Goal: Task Accomplishment & Management: Manage account settings

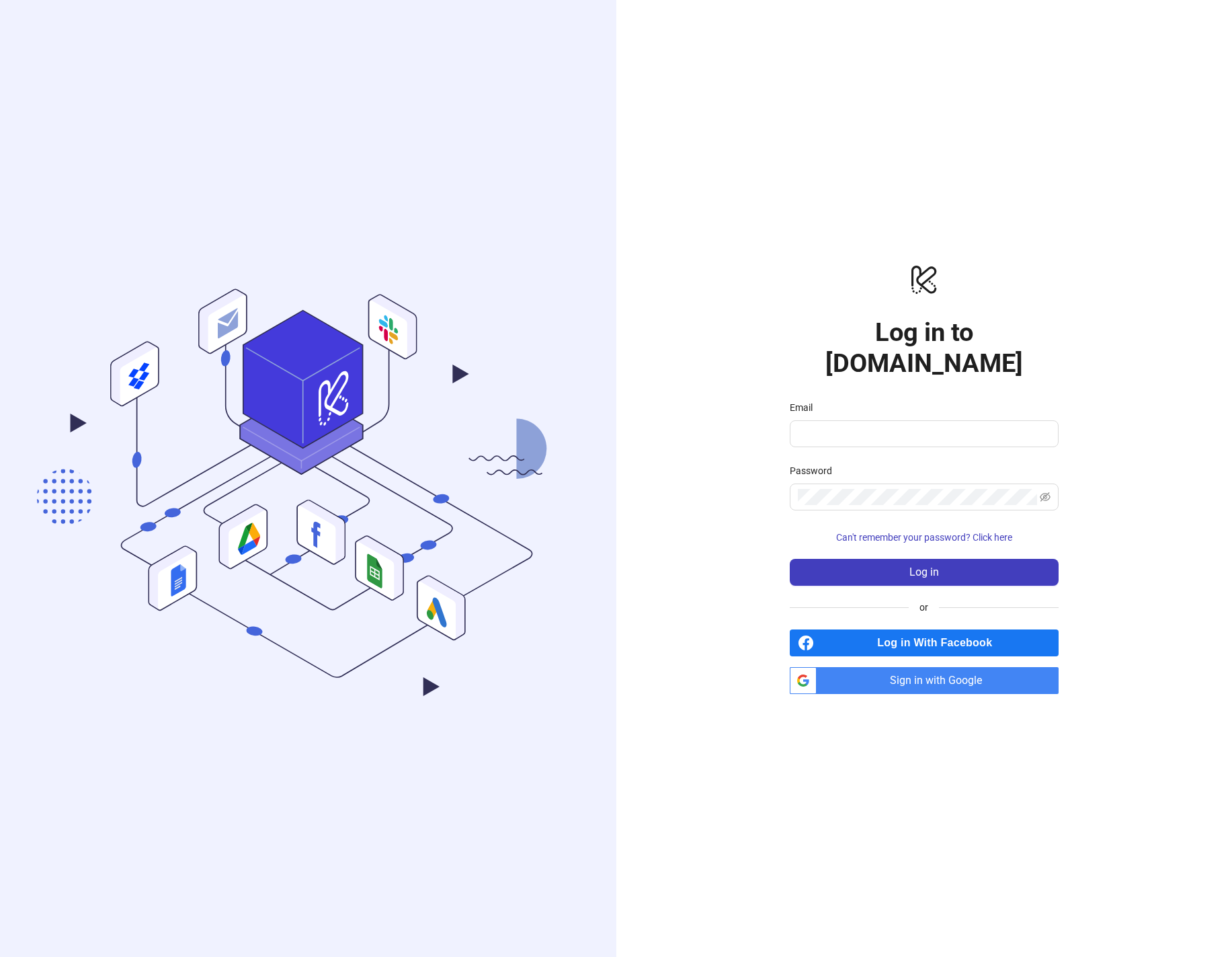
click at [990, 671] on span "Sign in with Google" at bounding box center [940, 680] width 237 height 27
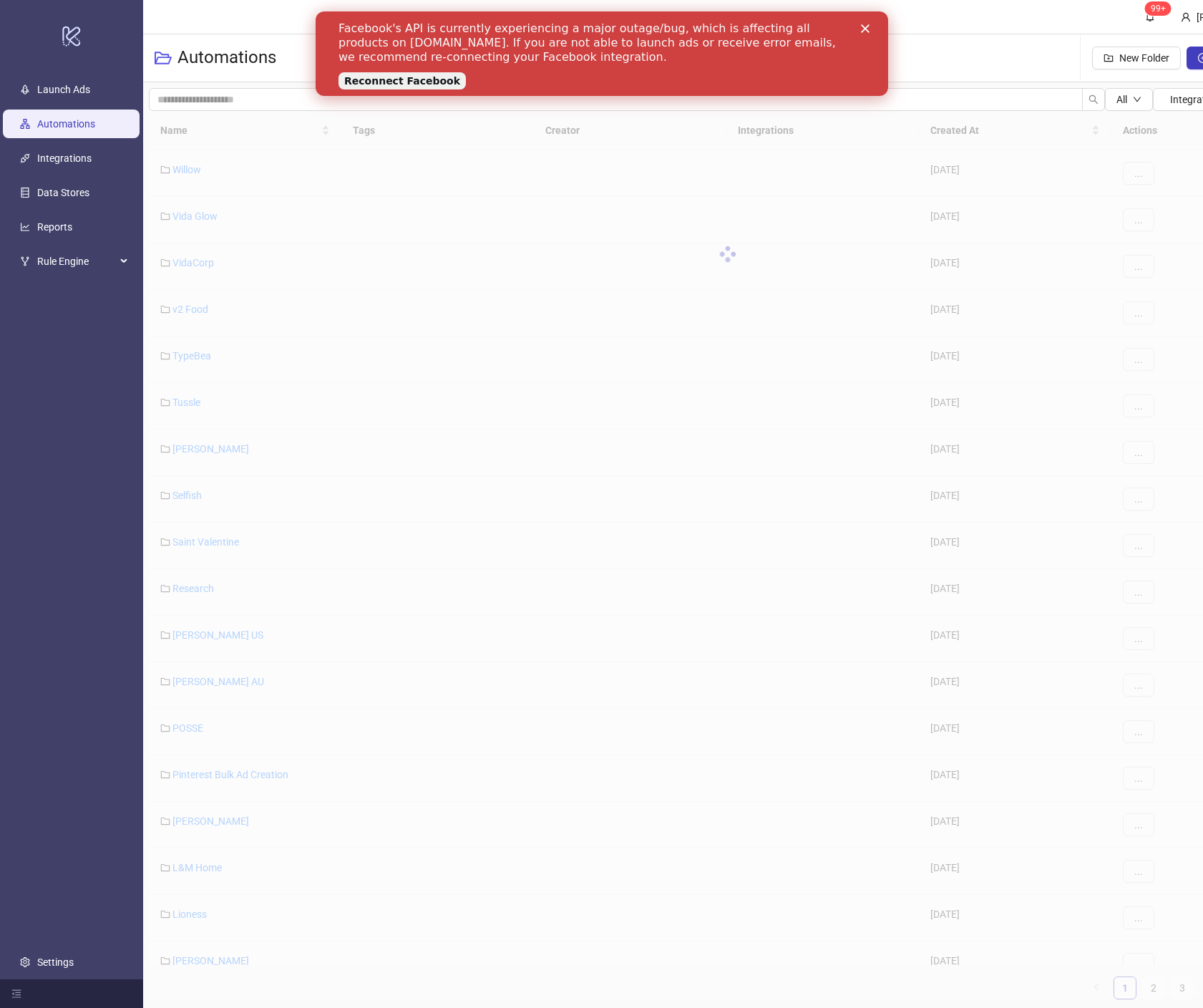
click at [413, 85] on link "Reconnect Facebook" at bounding box center [401, 80] width 127 height 17
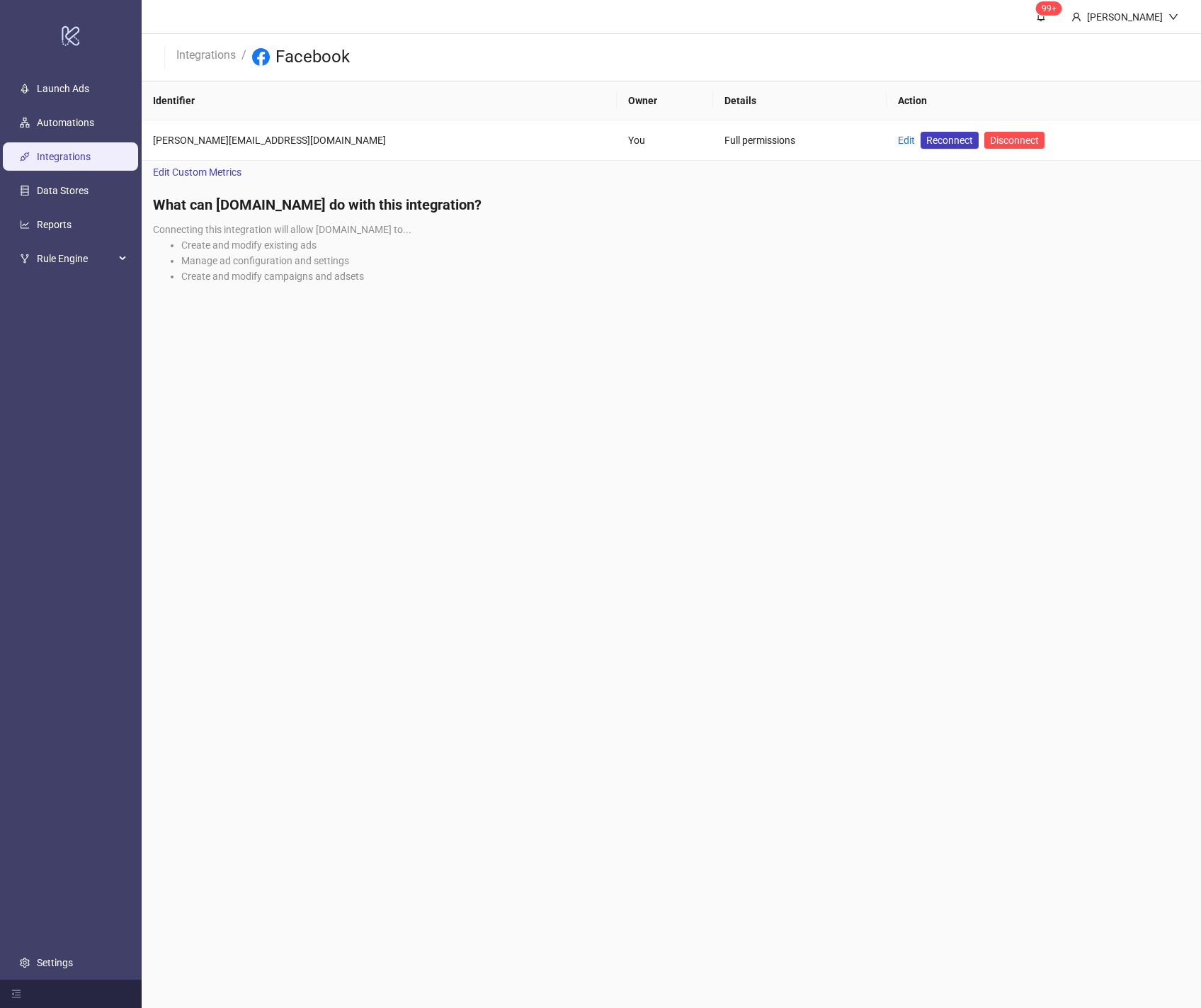
click at [770, 301] on div "What can [DOMAIN_NAME] do with this integration? Connecting this integration wi…" at bounding box center [671, 244] width 1060 height 122
click at [769, 304] on div "What can [DOMAIN_NAME] do with this integration? Connecting this integration wi…" at bounding box center [671, 244] width 1060 height 122
click at [810, 307] on main "99+ [PERSON_NAME] Integrations / Facebook Identifier Owner Details Action [PERS…" at bounding box center [671, 504] width 1060 height 1008
click at [927, 144] on span "Reconnect" at bounding box center [950, 140] width 47 height 15
